Goal: Information Seeking & Learning: Find specific fact

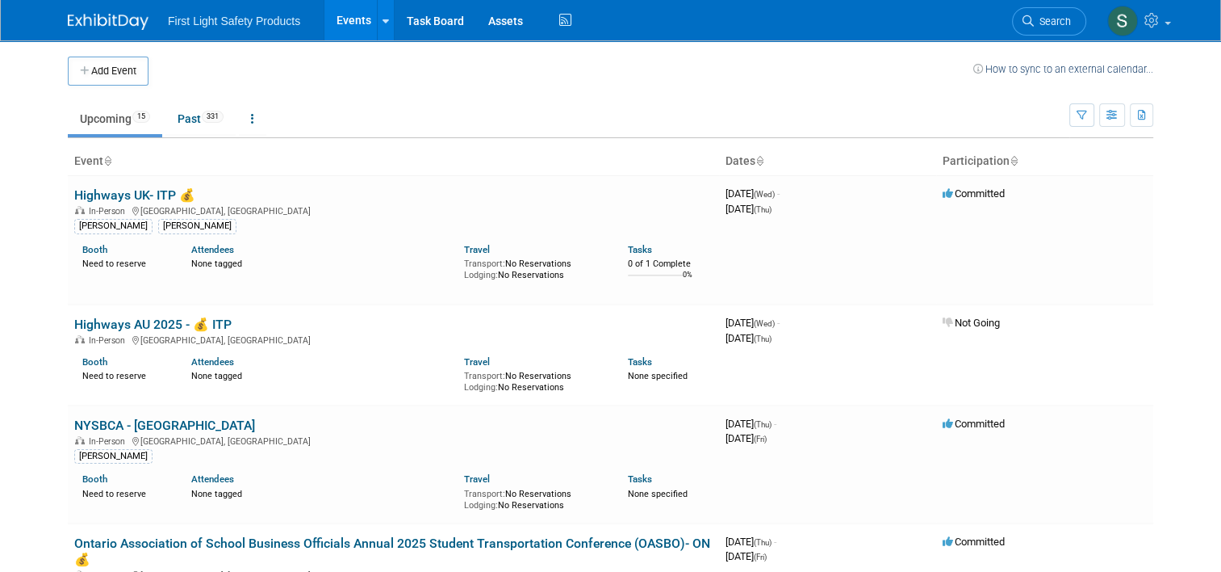
click at [339, 25] on link "Events" at bounding box center [354, 20] width 59 height 40
click at [101, 123] on link "Upcoming 15" at bounding box center [115, 118] width 94 height 31
click at [352, 24] on link "Events" at bounding box center [354, 20] width 59 height 40
click at [1087, 116] on icon "button" at bounding box center [1082, 116] width 10 height 10
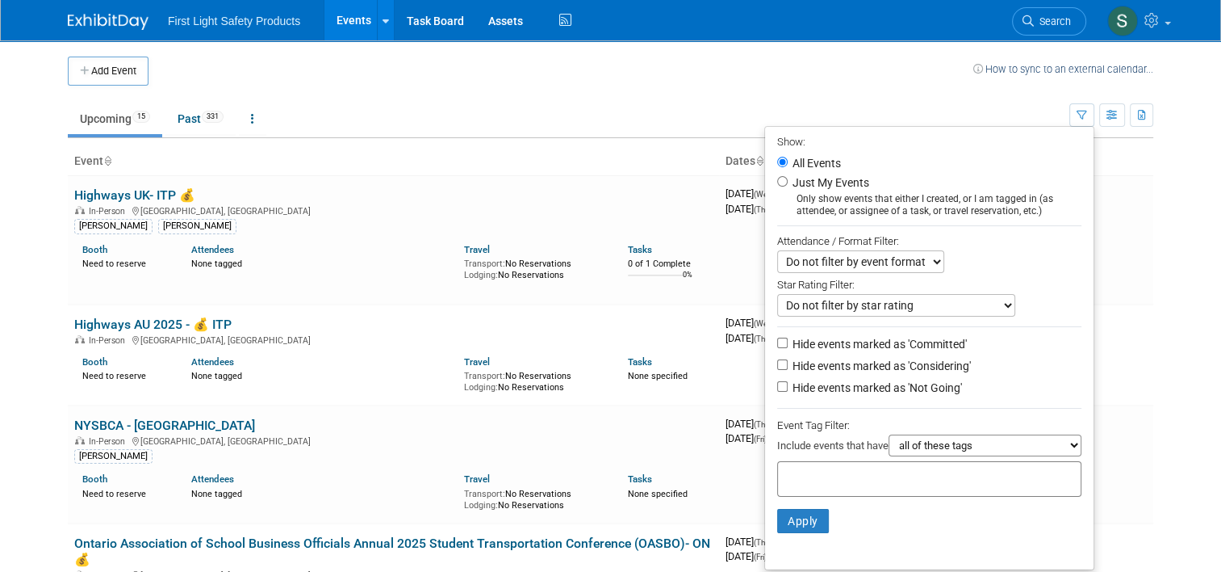
click at [949, 100] on td "Upcoming 15 Past 331 All Events 346 Past and Upcoming Grouped Annually Events g…" at bounding box center [569, 112] width 1002 height 52
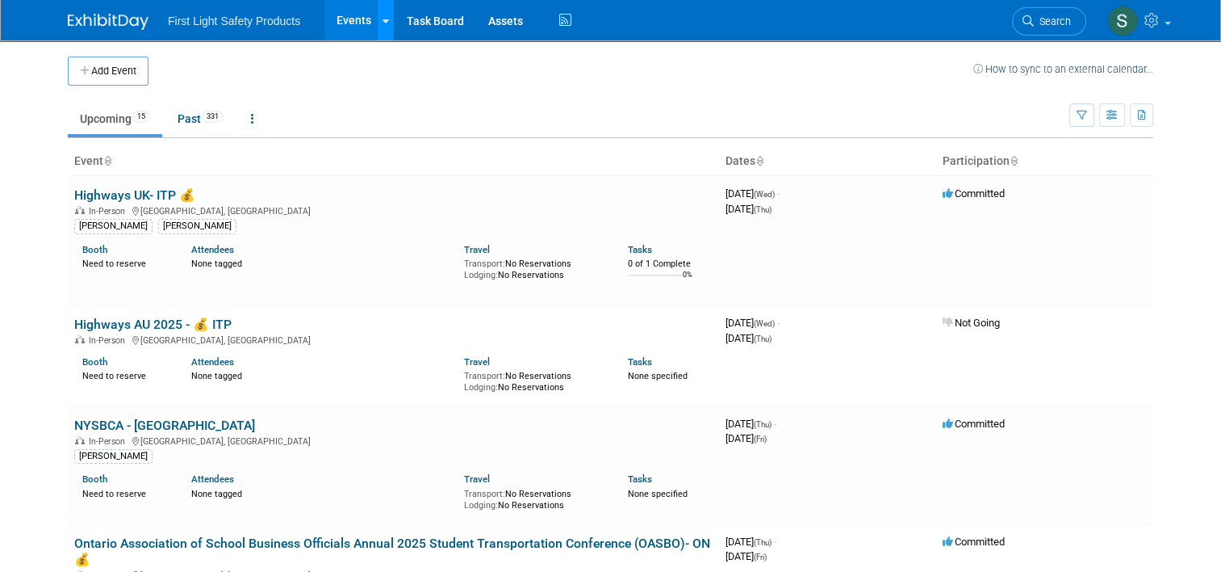
click at [380, 35] on link at bounding box center [385, 20] width 17 height 40
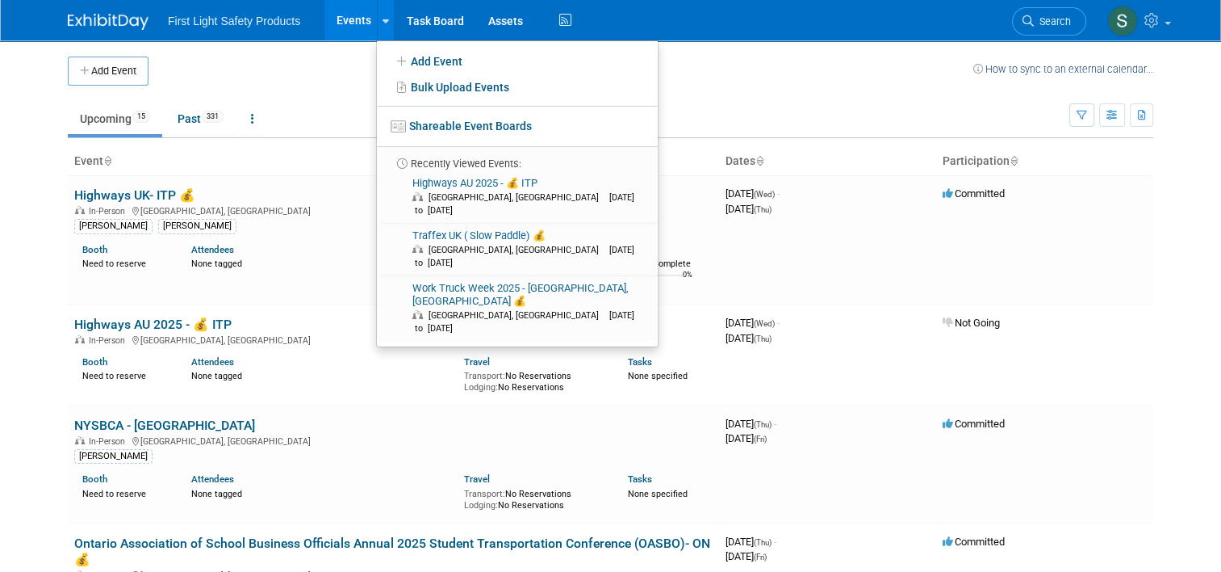
click at [329, 34] on link "Events" at bounding box center [354, 20] width 59 height 40
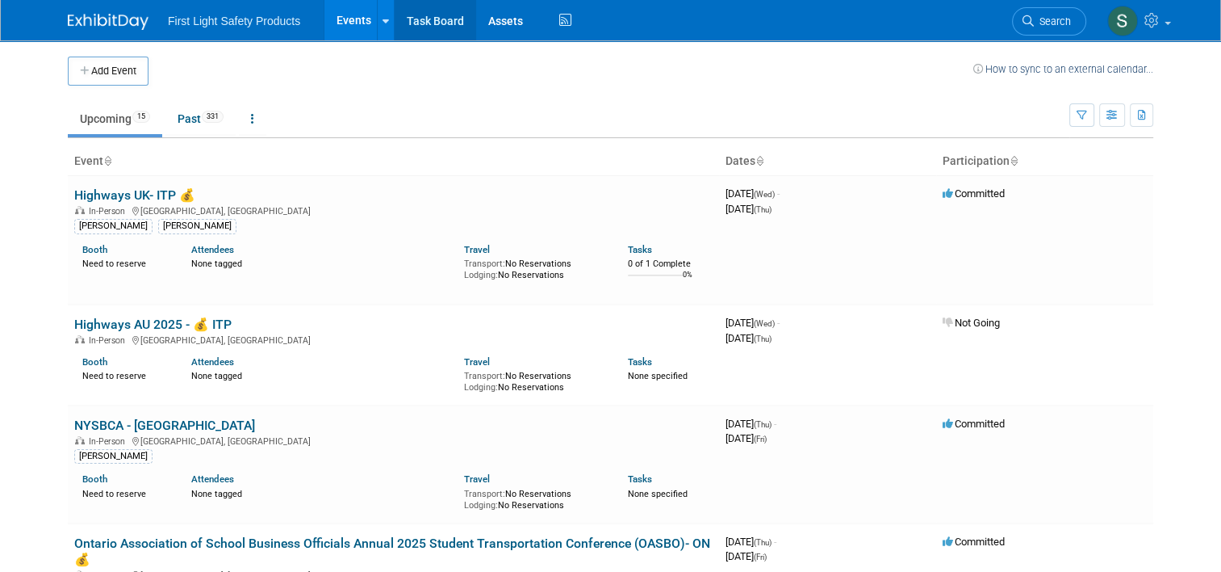
click at [436, 32] on link "Task Board" at bounding box center [436, 20] width 82 height 40
click at [245, 118] on link at bounding box center [252, 118] width 27 height 31
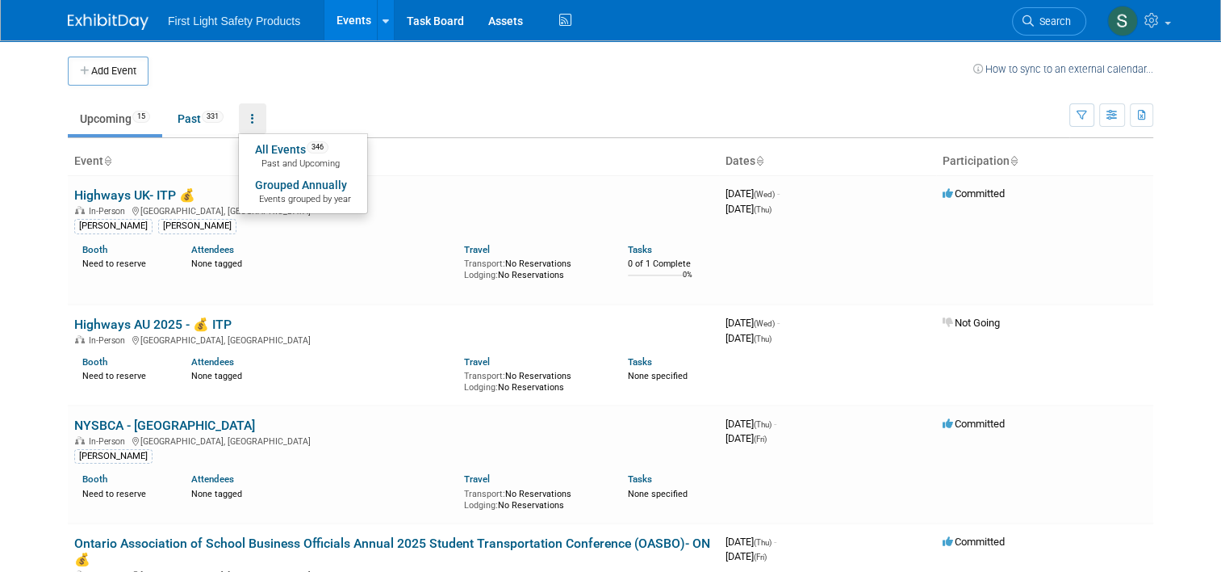
click at [465, 104] on ul "Upcoming 15 Past 331 All Events 346 Past and Upcoming Grouped Annually Events g…" at bounding box center [569, 120] width 1002 height 36
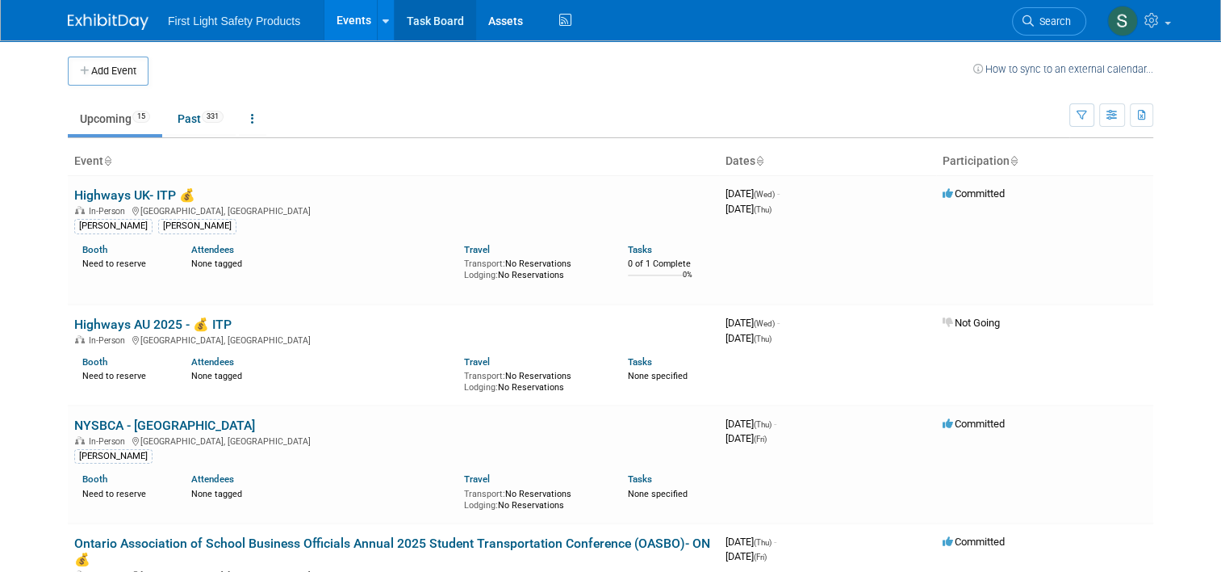
click at [422, 31] on link "Task Board" at bounding box center [436, 20] width 82 height 40
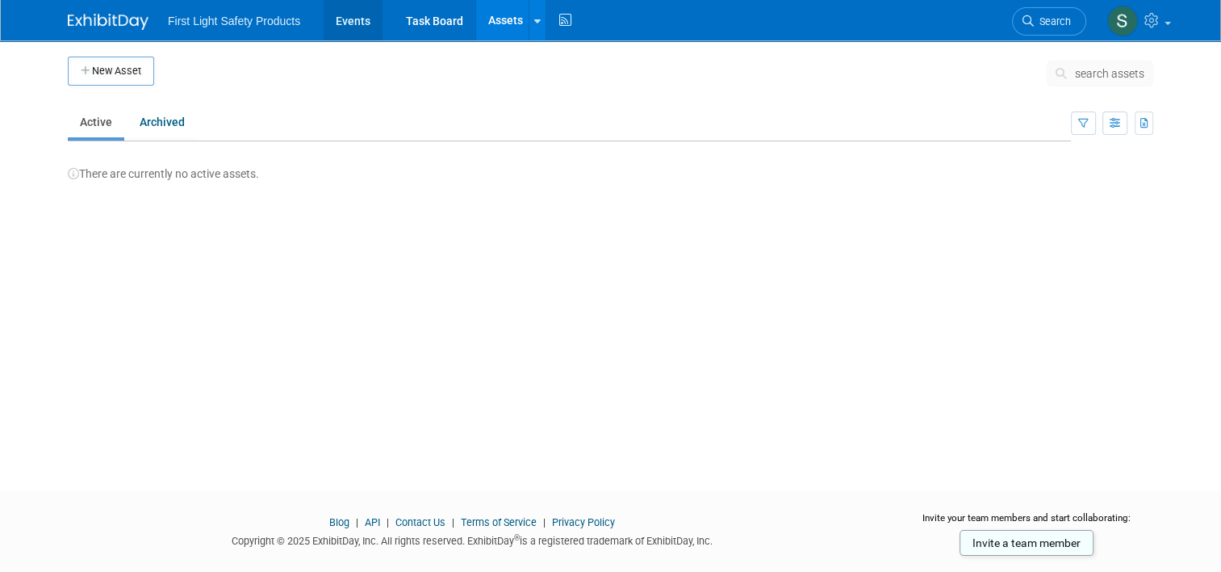
click at [337, 27] on link "Events" at bounding box center [353, 20] width 59 height 40
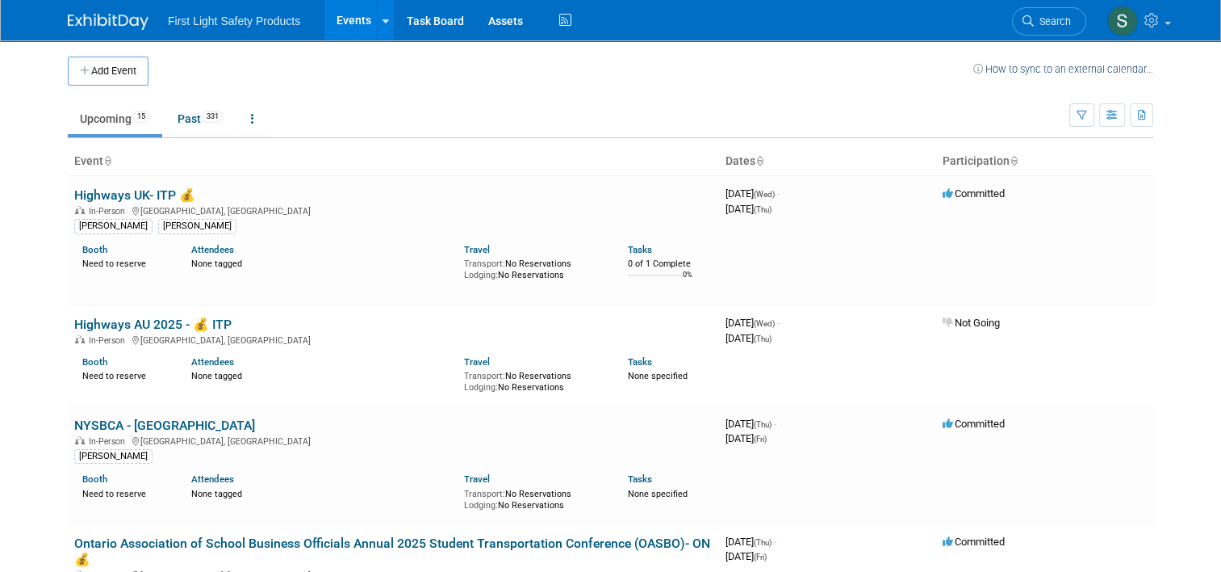
click at [764, 158] on icon at bounding box center [760, 162] width 8 height 10
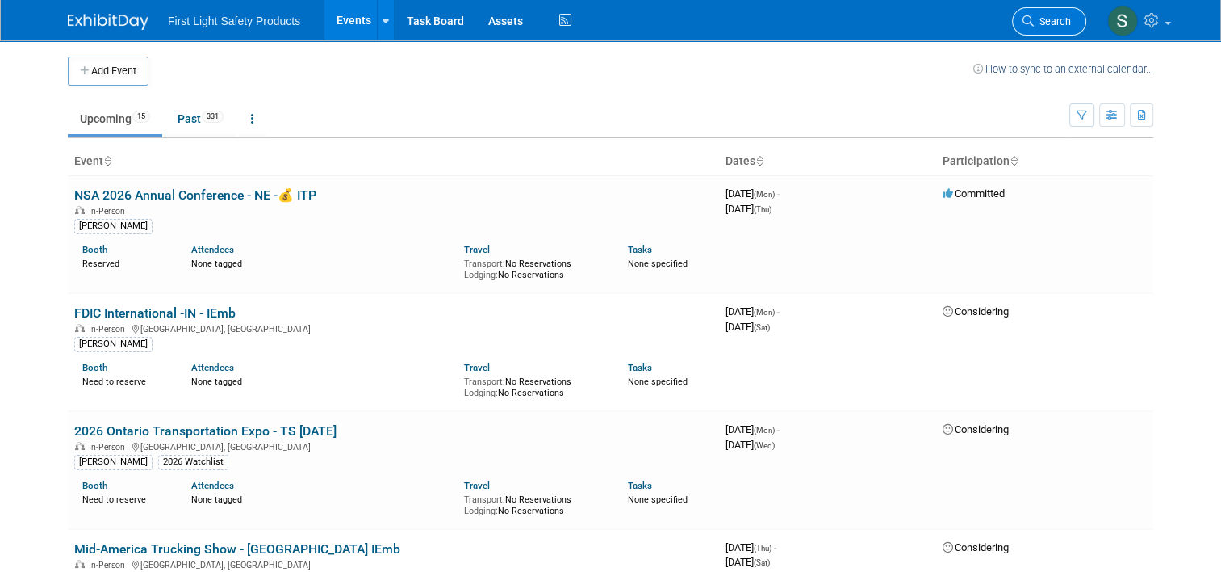
click at [1049, 17] on span "Search" at bounding box center [1052, 21] width 37 height 12
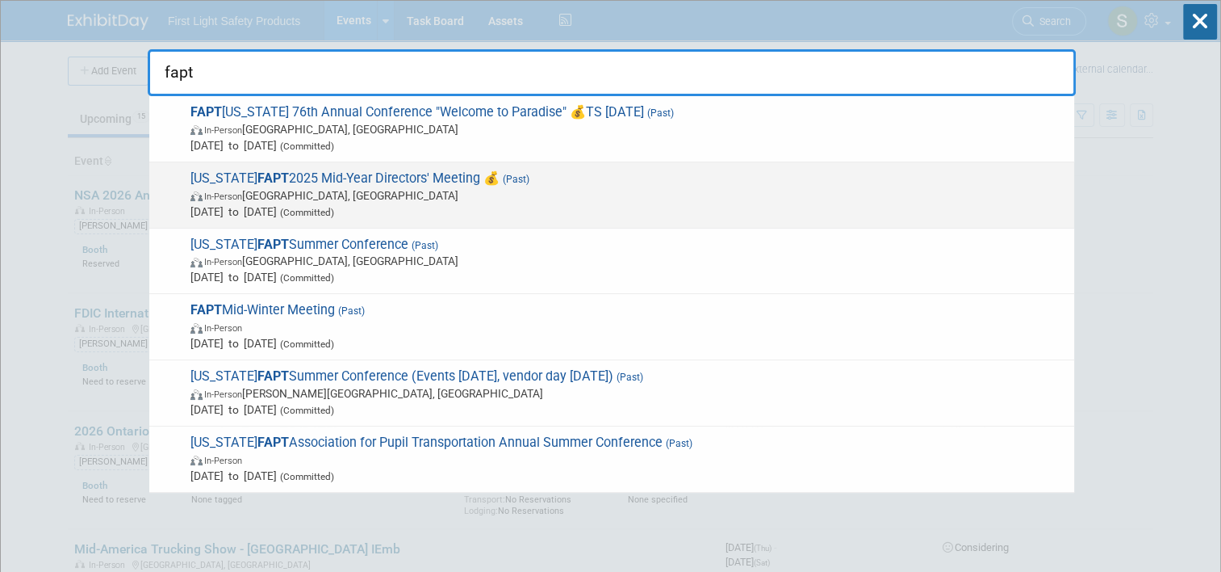
type input "fapt"
click at [400, 173] on span "Florida FAPT 2025 Mid-Year Directors' Meeting 💰 (Past) In-Person Tallahassee, F…" at bounding box center [626, 194] width 881 height 49
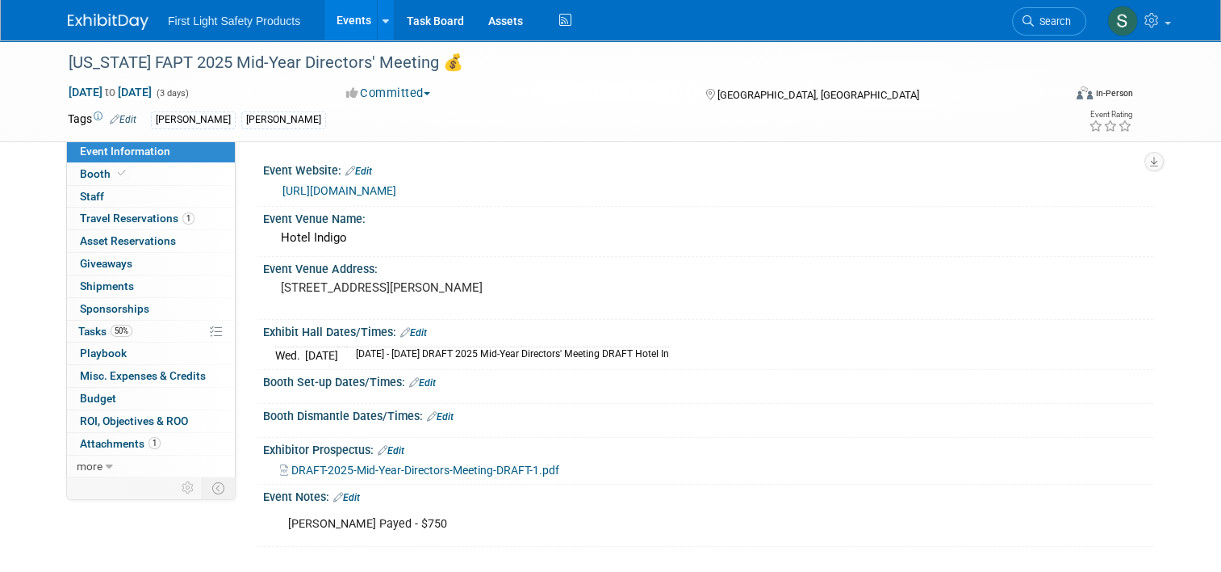
click at [365, 191] on link "[URL][DOMAIN_NAME]" at bounding box center [340, 190] width 114 height 13
